Goal: Transaction & Acquisition: Purchase product/service

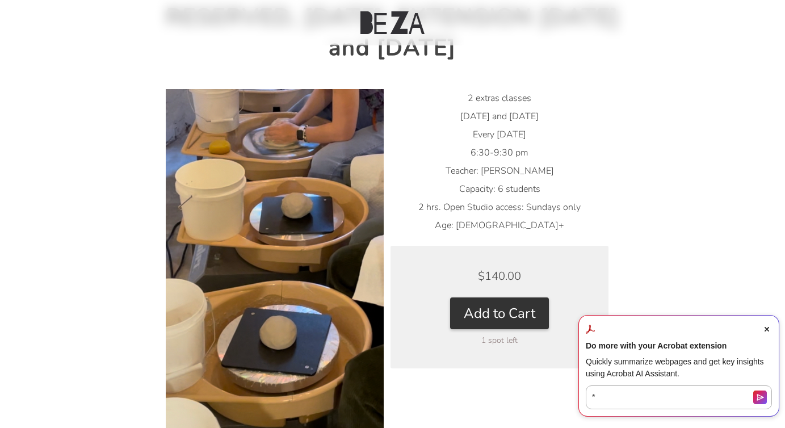
scroll to position [143, 0]
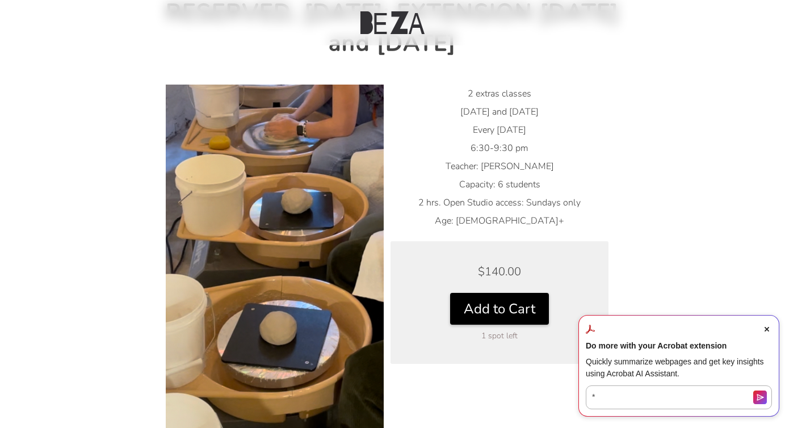
click at [495, 316] on button "Add to Cart" at bounding box center [499, 309] width 99 height 32
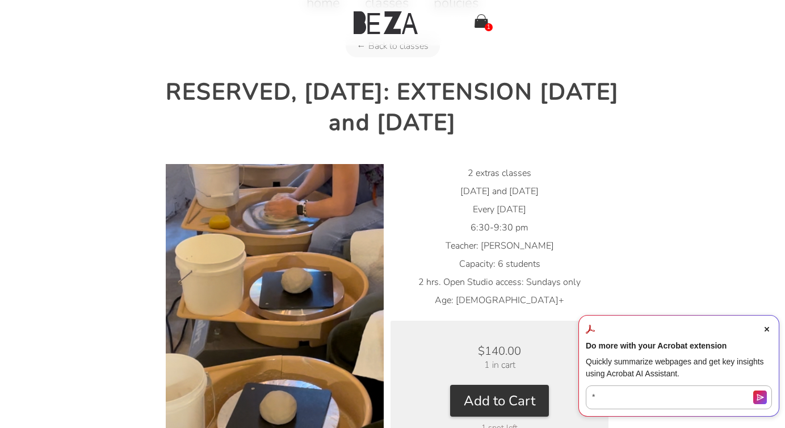
scroll to position [0, 0]
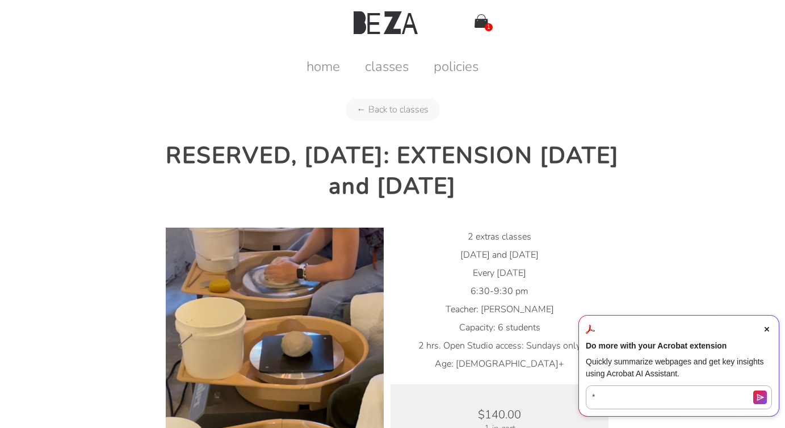
click at [481, 20] on img at bounding box center [482, 21] width 14 height 14
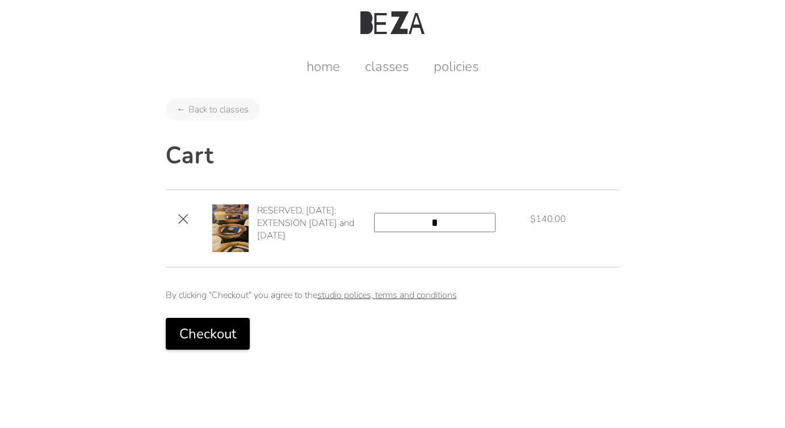
click at [217, 333] on button "Checkout" at bounding box center [208, 334] width 84 height 32
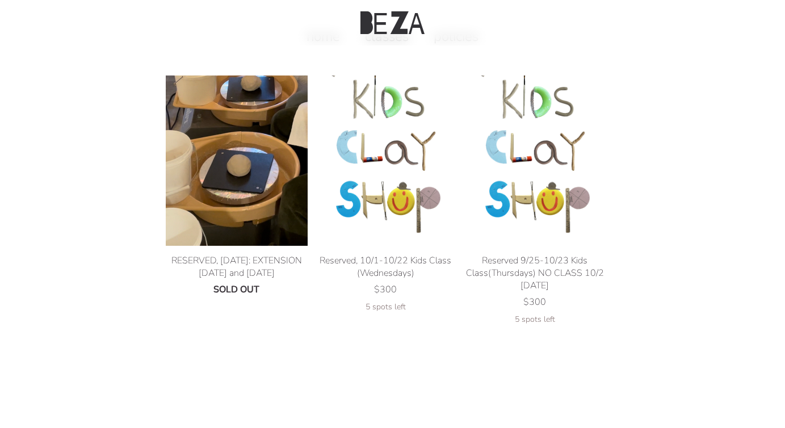
scroll to position [41, 0]
